Goal: Information Seeking & Learning: Learn about a topic

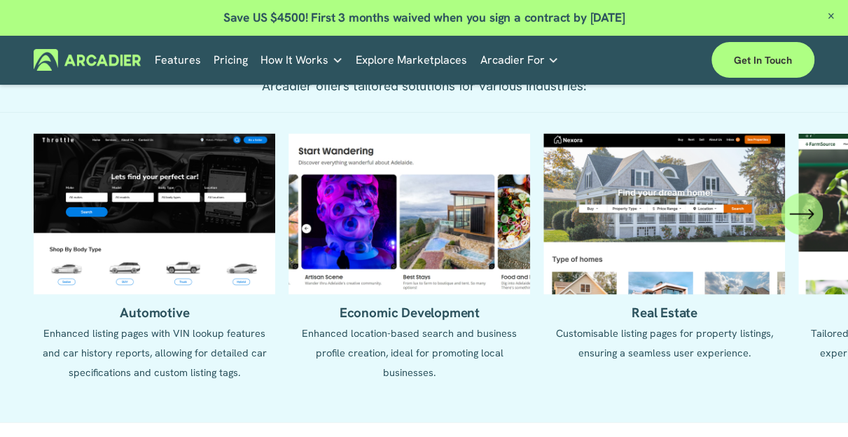
scroll to position [3294, 0]
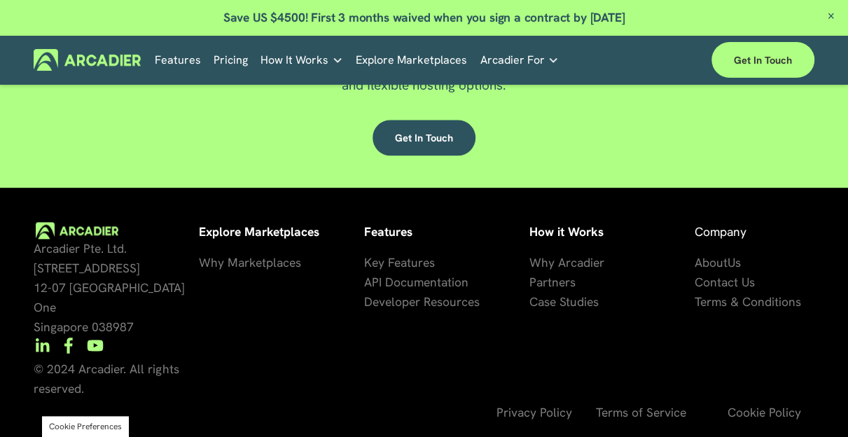
click at [385, 270] on span "Key Features" at bounding box center [399, 262] width 71 height 15
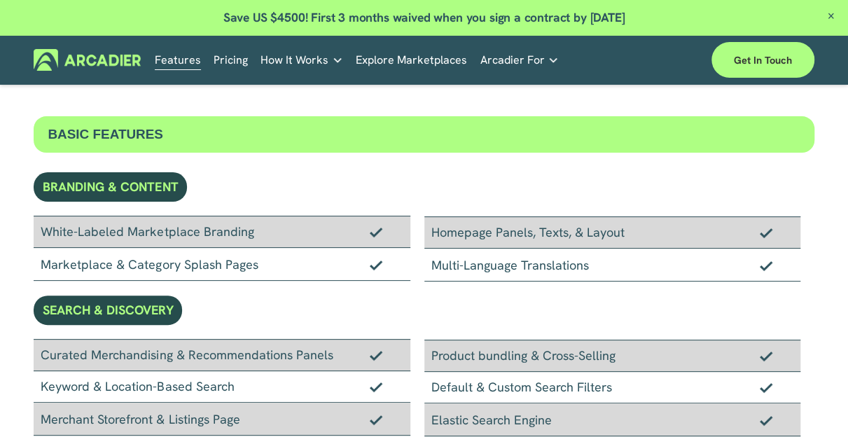
scroll to position [25, 0]
click at [0, 0] on link "Why Arcadier Intuitive marketplaces tailored to your business needs." at bounding box center [0, 0] width 0 height 0
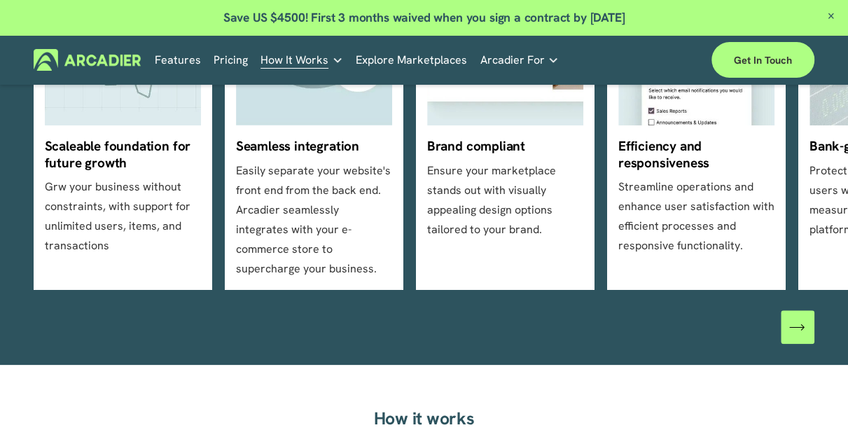
scroll to position [624, 0]
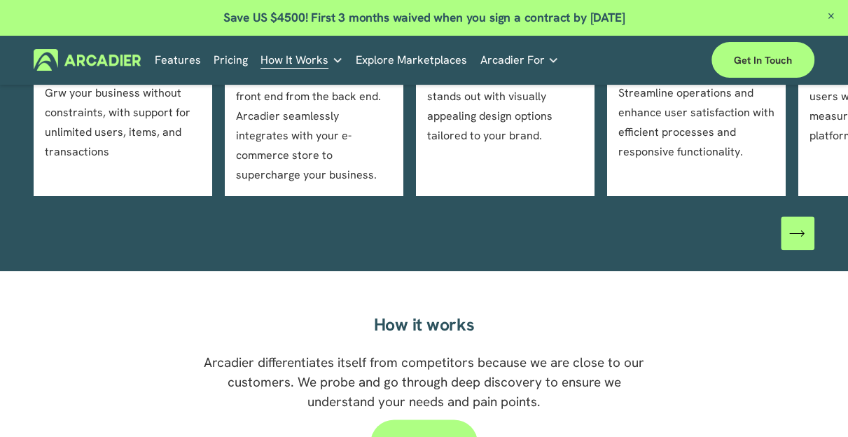
click at [822, 242] on div at bounding box center [424, 233] width 848 height 34
click at [799, 240] on icon "\a \a \a Next\a \a" at bounding box center [796, 232] width 15 height 15
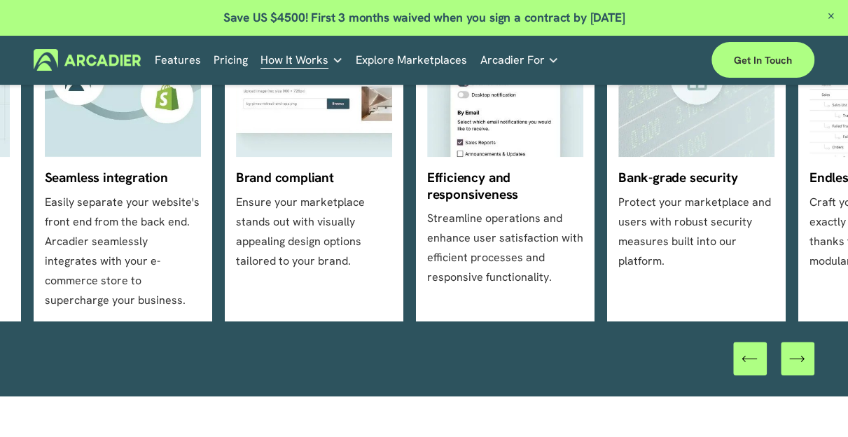
scroll to position [509, 0]
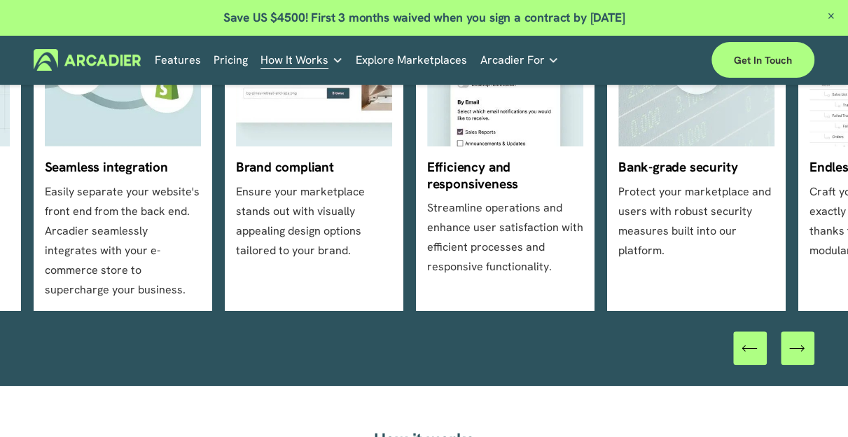
click at [801, 349] on icon "\a \a \a Next\a \a" at bounding box center [796, 347] width 15 height 15
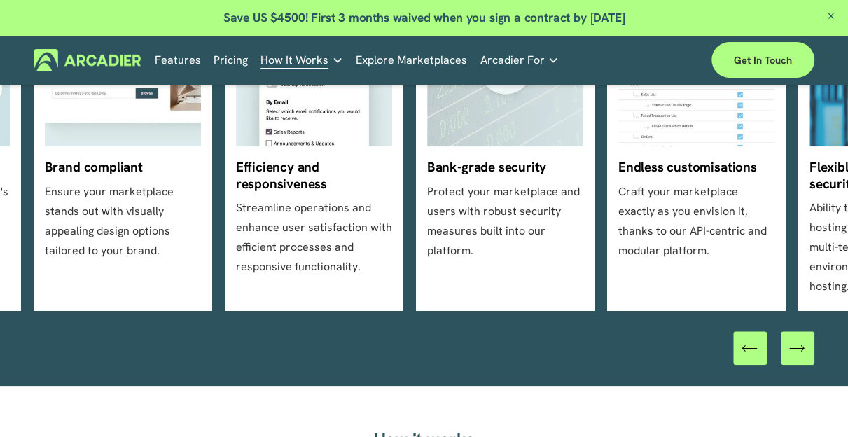
click at [801, 349] on icon "\a \a \a Next\a \a" at bounding box center [796, 347] width 15 height 15
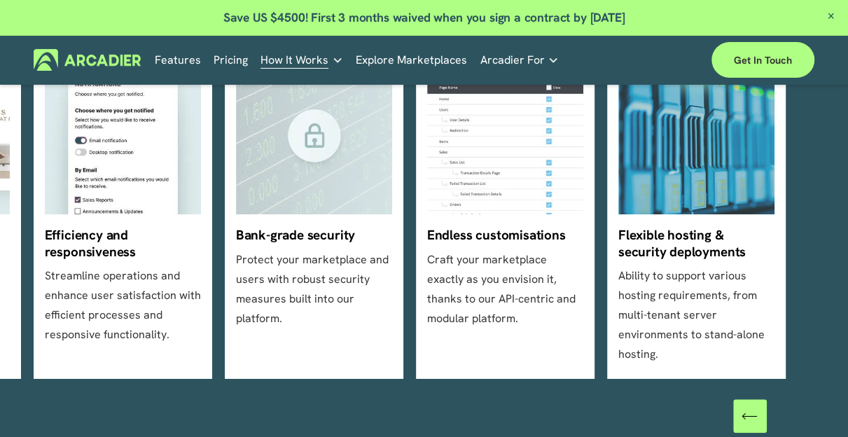
scroll to position [436, 0]
